Goal: Information Seeking & Learning: Learn about a topic

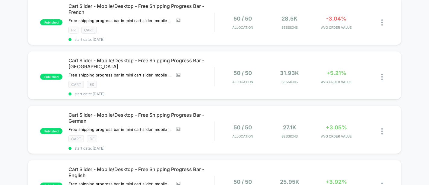
scroll to position [175, 0]
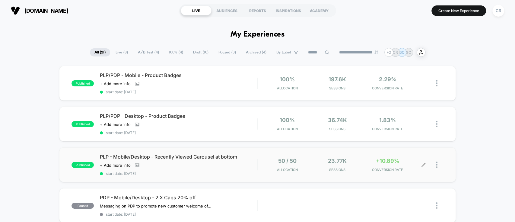
click at [388, 165] on div "+10.89% CONVERSION RATE" at bounding box center [387, 165] width 47 height 14
